Goal: Information Seeking & Learning: Learn about a topic

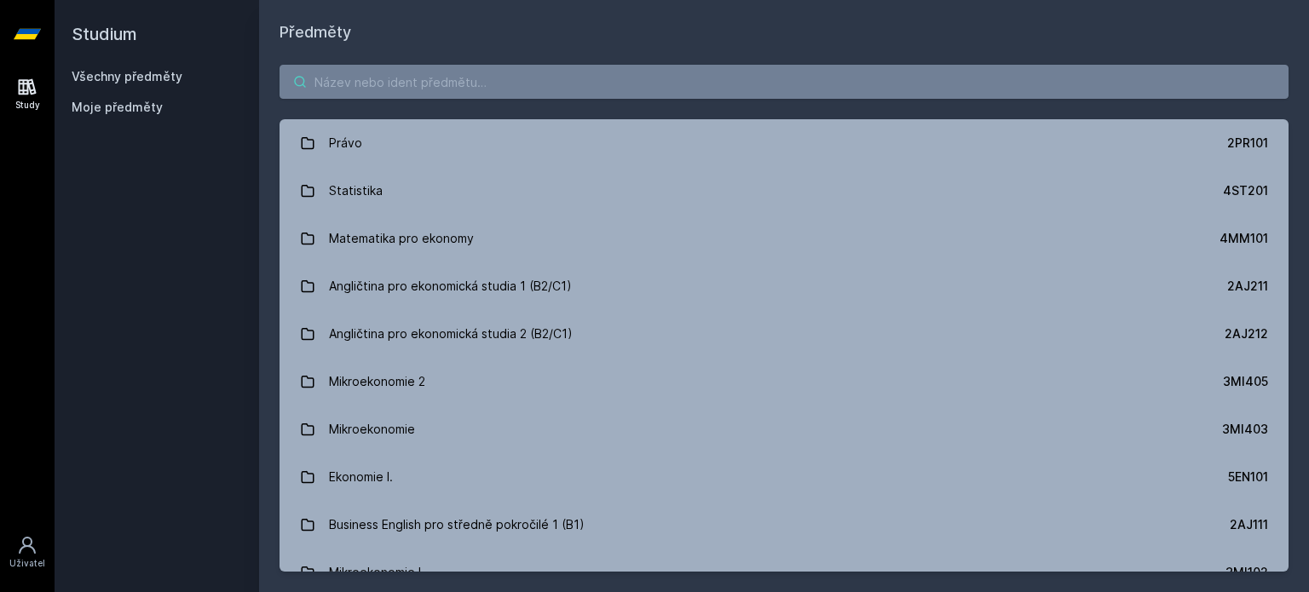
click at [521, 91] on input "search" at bounding box center [783, 82] width 1009 height 34
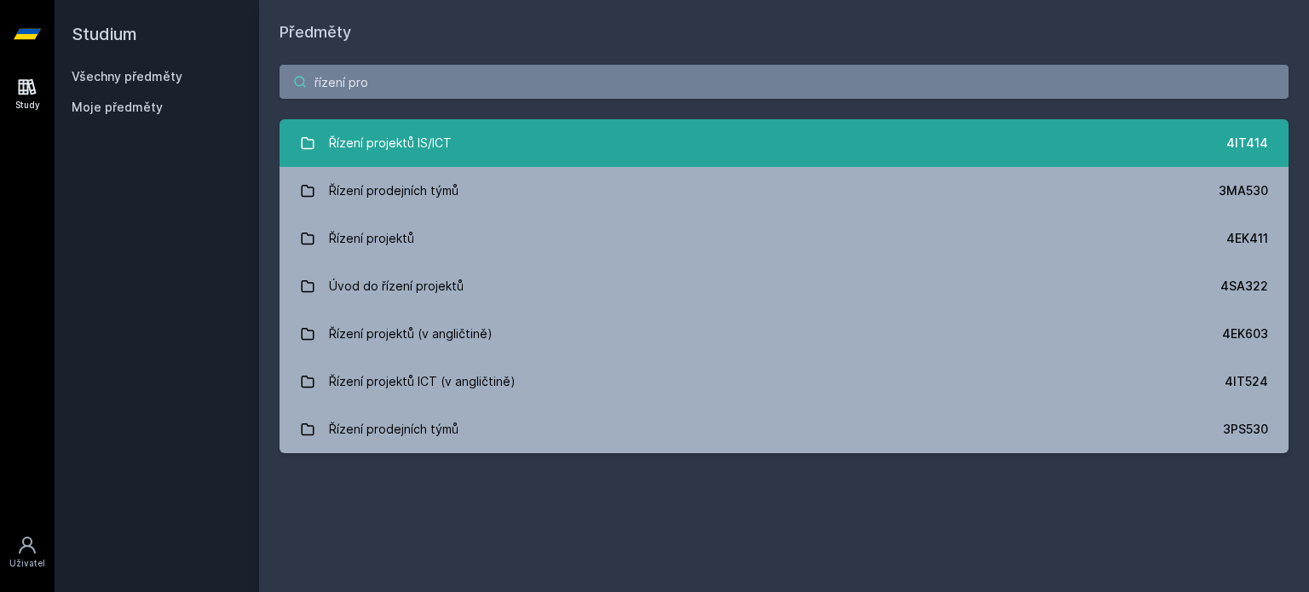
type input "řízení pro"
click at [446, 159] on div "Řízení projektů IS/ICT" at bounding box center [390, 143] width 123 height 34
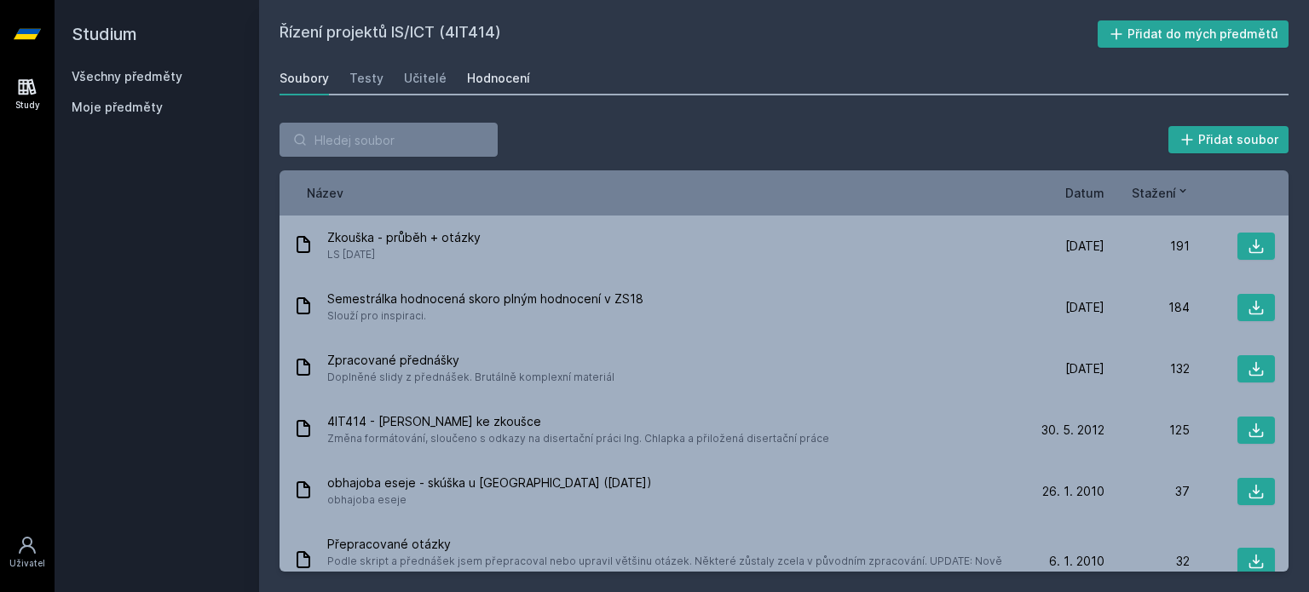
click at [501, 84] on div "Hodnocení" at bounding box center [498, 78] width 63 height 17
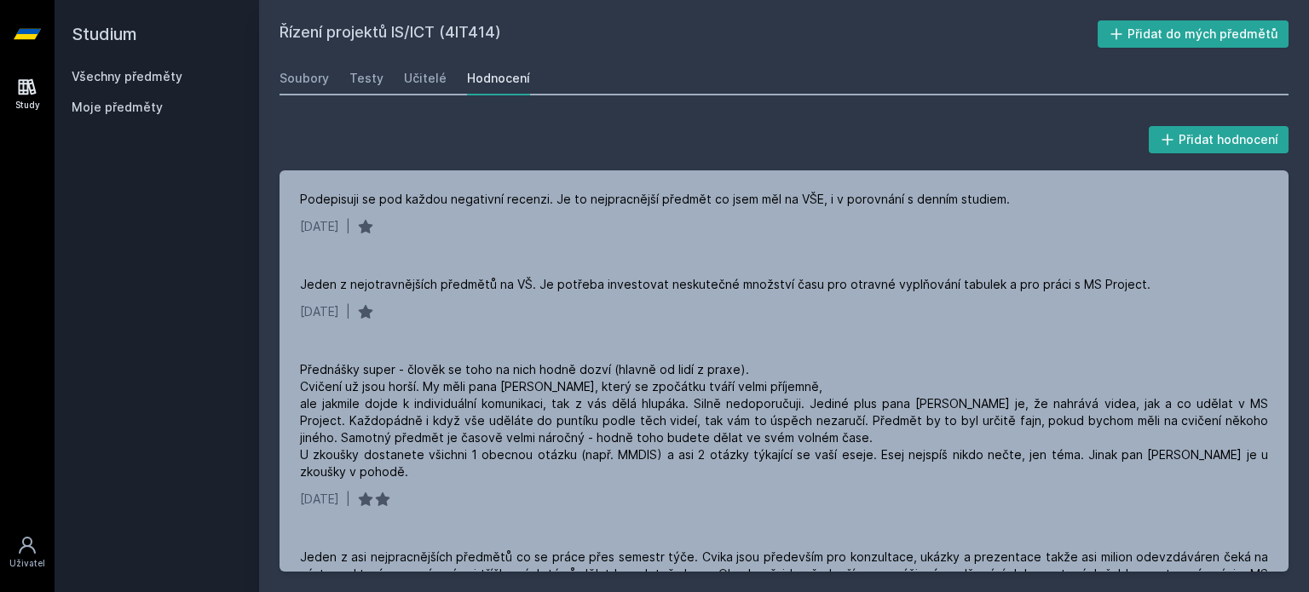
click at [160, 75] on link "Všechny předměty" at bounding box center [127, 76] width 111 height 14
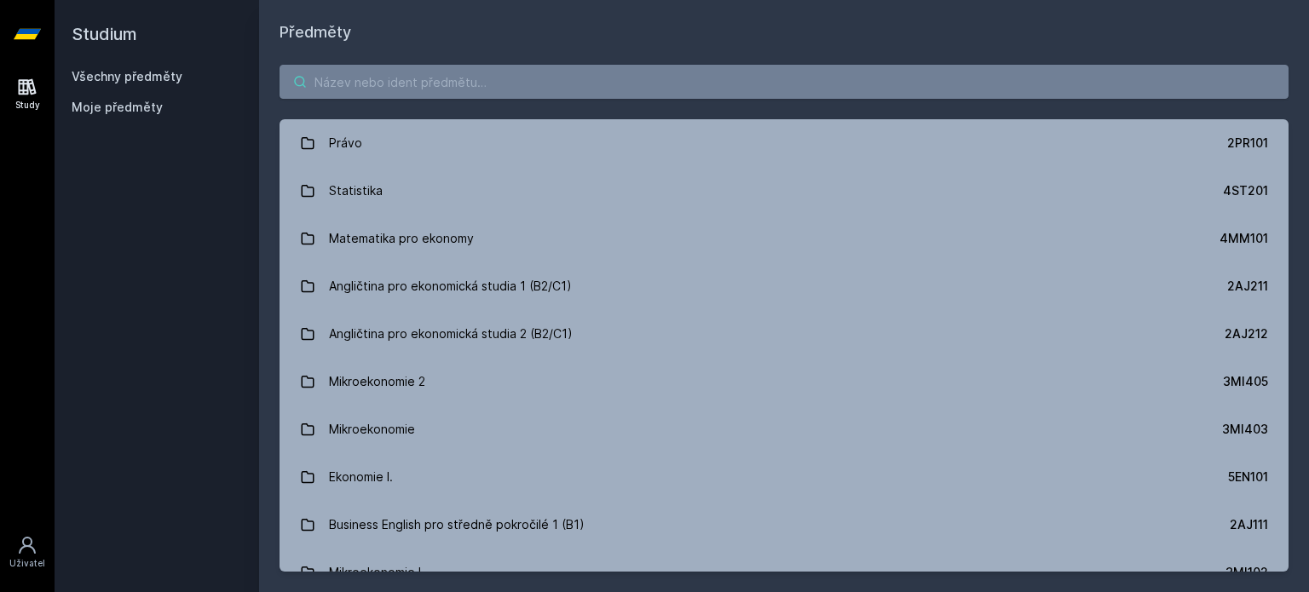
click at [504, 77] on input "search" at bounding box center [783, 82] width 1009 height 34
click at [384, 57] on div "Právo 2PR101 Statistika 4ST201 Matematika pro ekonomy 4MM101 Angličtina pro eko…" at bounding box center [784, 318] width 1050 height 548
click at [383, 80] on input "search" at bounding box center [783, 82] width 1009 height 34
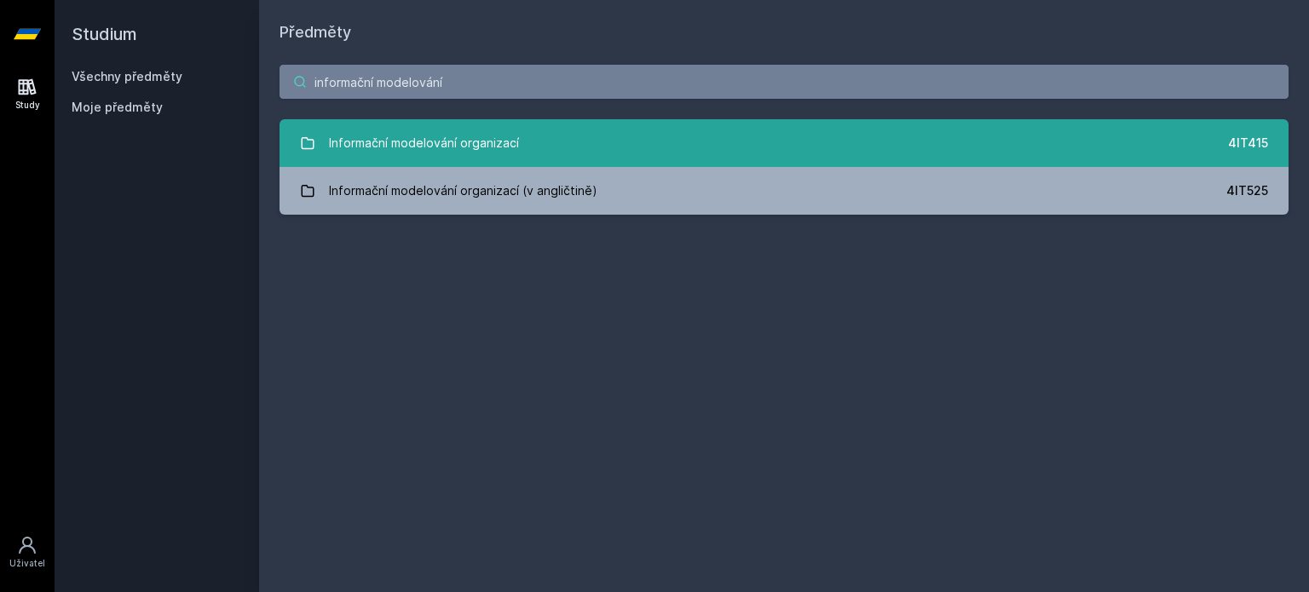
type input "informační modelování"
click at [434, 146] on div "Informační modelování organizací" at bounding box center [424, 143] width 190 height 34
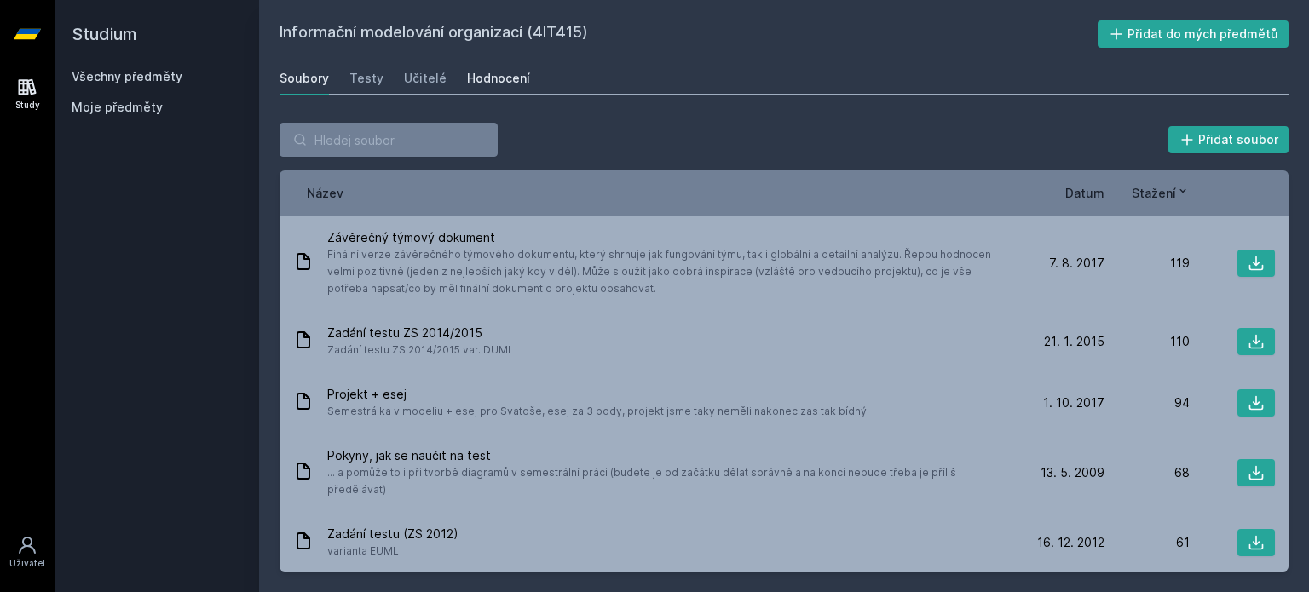
click at [487, 75] on div "Hodnocení" at bounding box center [498, 78] width 63 height 17
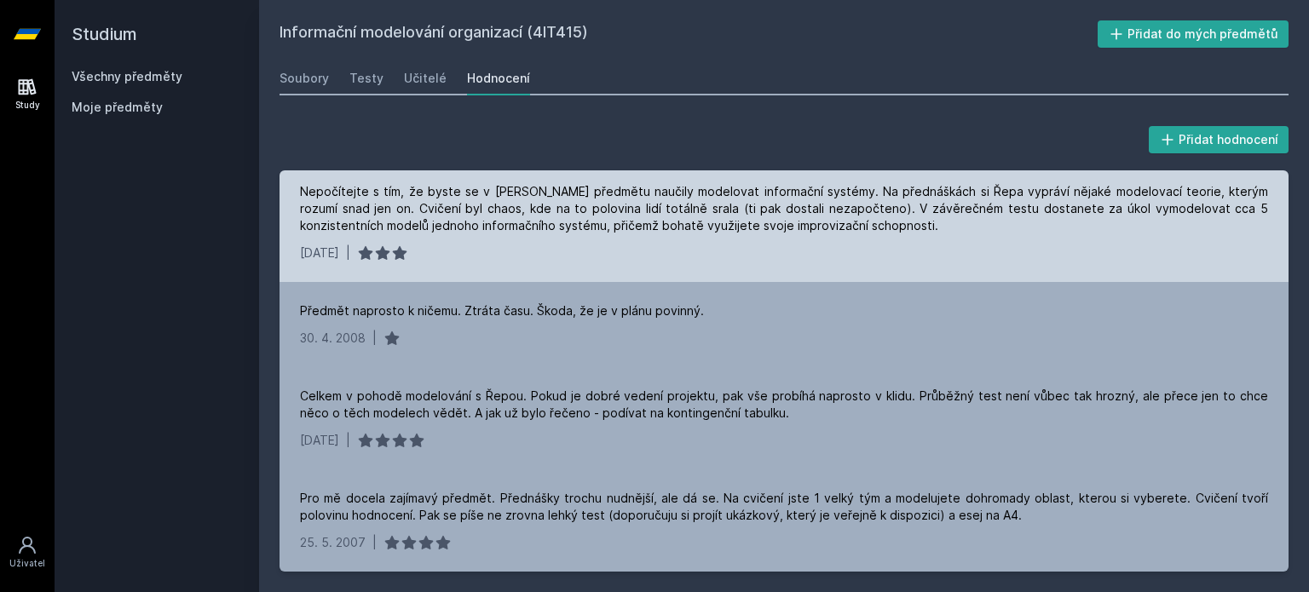
scroll to position [2801, 0]
